Goal: Task Accomplishment & Management: Manage account settings

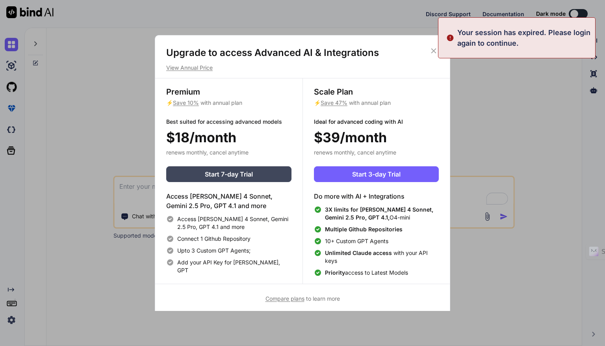
type textarea "x"
click at [433, 50] on icon at bounding box center [433, 50] width 5 height 5
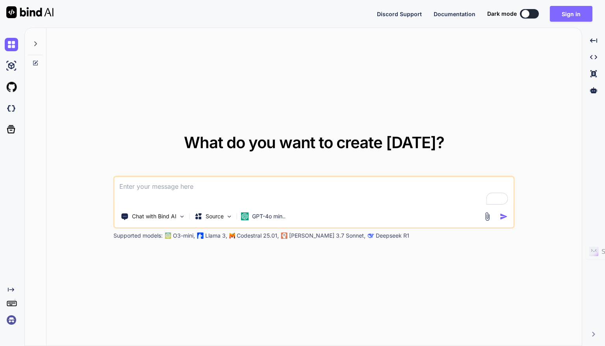
click at [568, 13] on button "Sign in" at bounding box center [571, 14] width 43 height 16
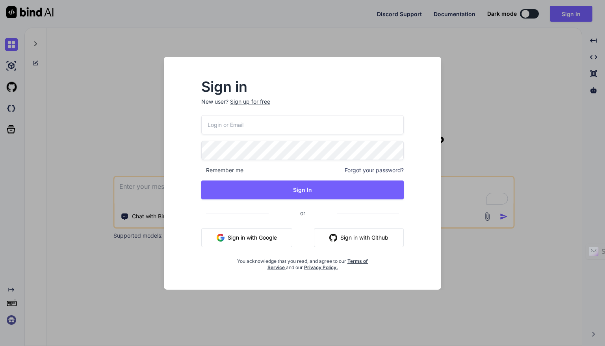
click at [270, 237] on button "Sign in with Google" at bounding box center [246, 237] width 91 height 19
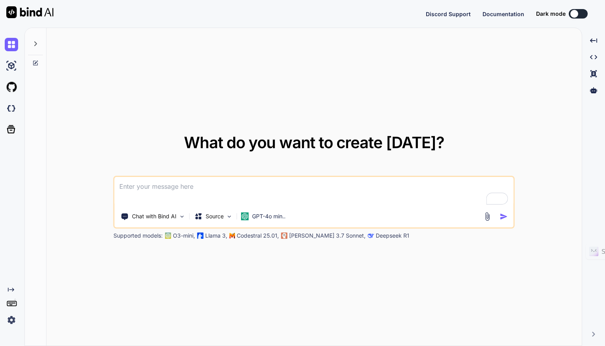
click at [14, 319] on img at bounding box center [11, 319] width 13 height 13
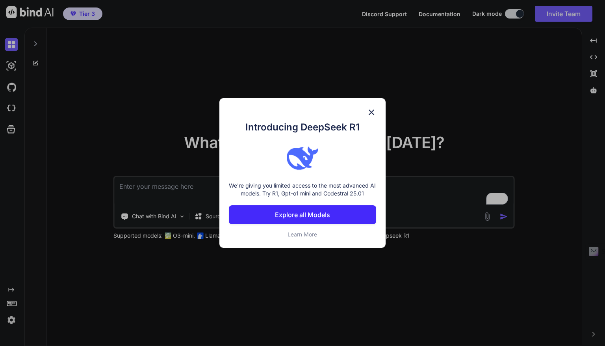
click at [370, 111] on img at bounding box center [371, 112] width 9 height 9
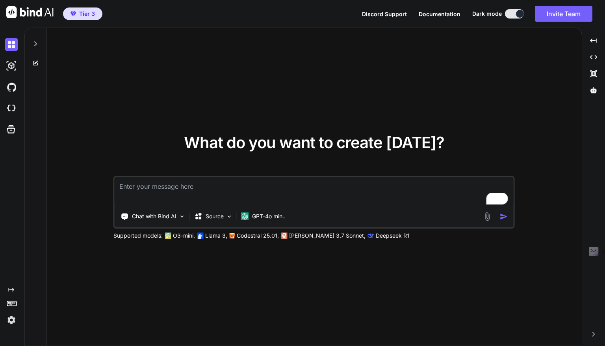
click at [15, 322] on img at bounding box center [11, 319] width 13 height 13
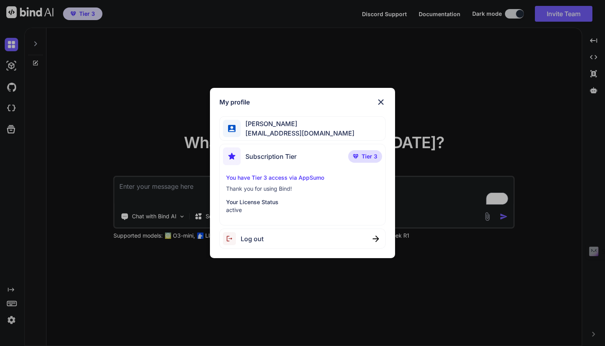
click at [378, 104] on img at bounding box center [380, 101] width 9 height 9
